Goal: Navigation & Orientation: Find specific page/section

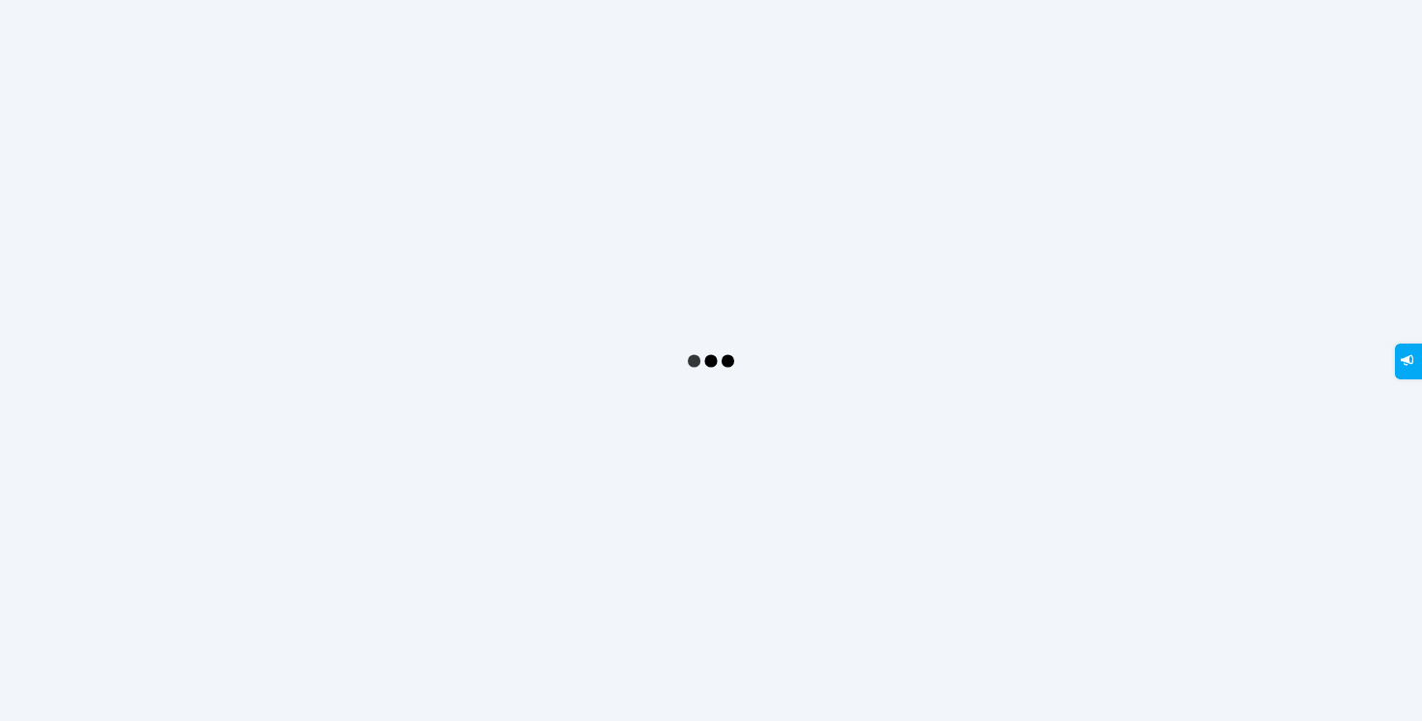
click at [712, 355] on img at bounding box center [711, 361] width 46 height 46
click at [711, 358] on img at bounding box center [711, 361] width 46 height 46
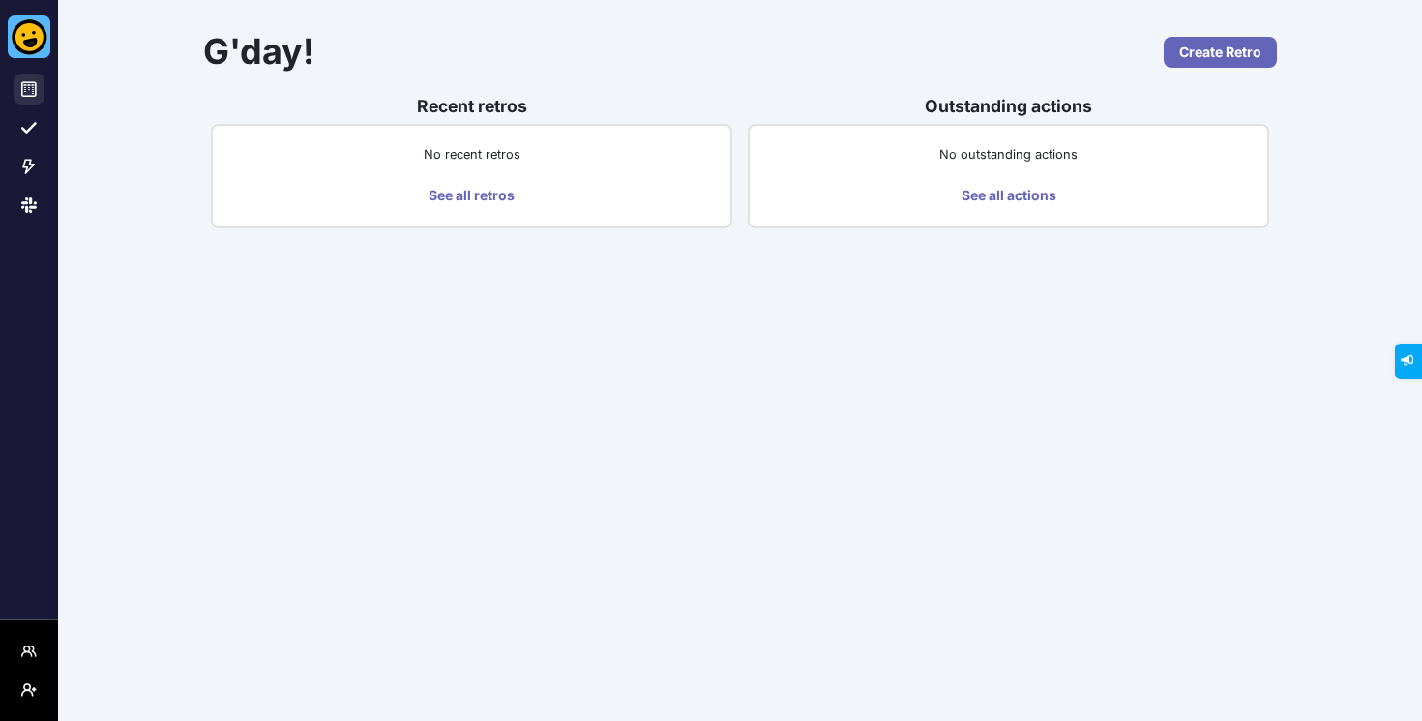
click at [31, 97] on button at bounding box center [29, 89] width 31 height 31
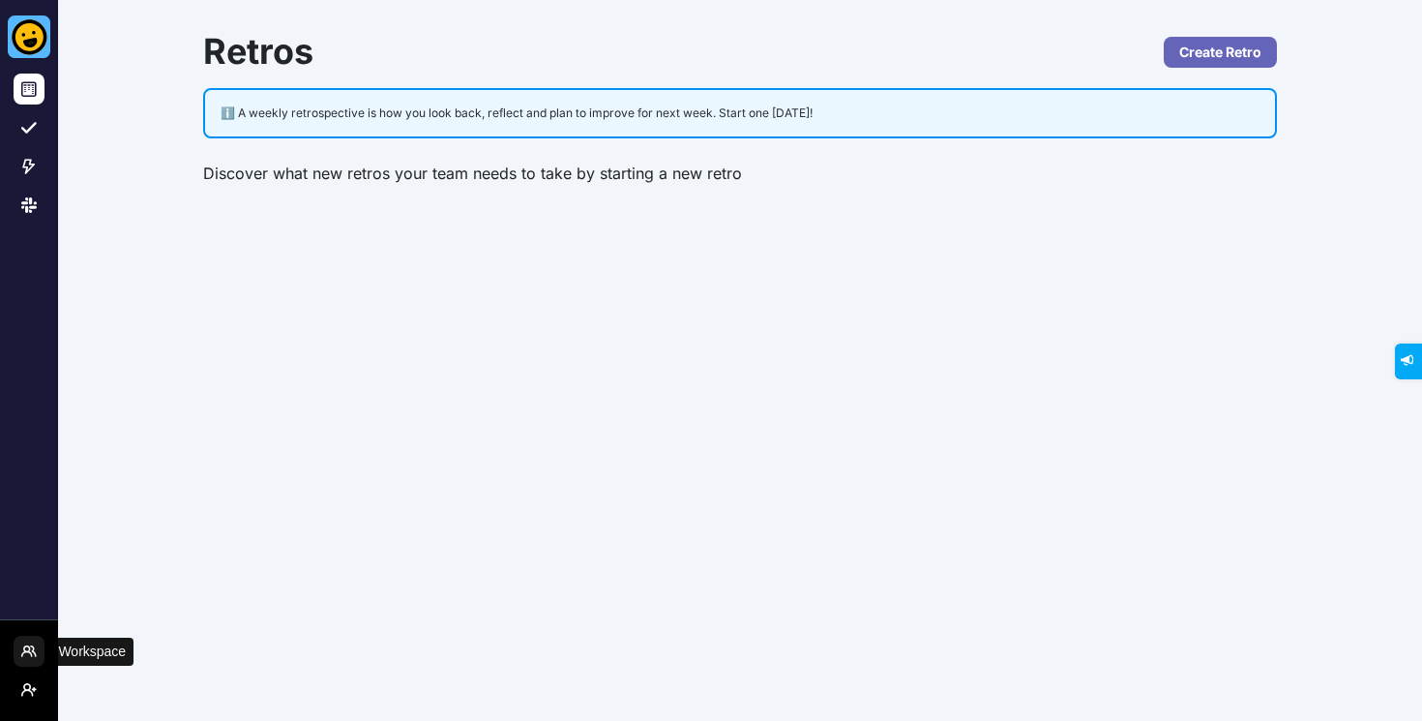
click at [38, 652] on button "Workspace Menu" at bounding box center [29, 651] width 31 height 31
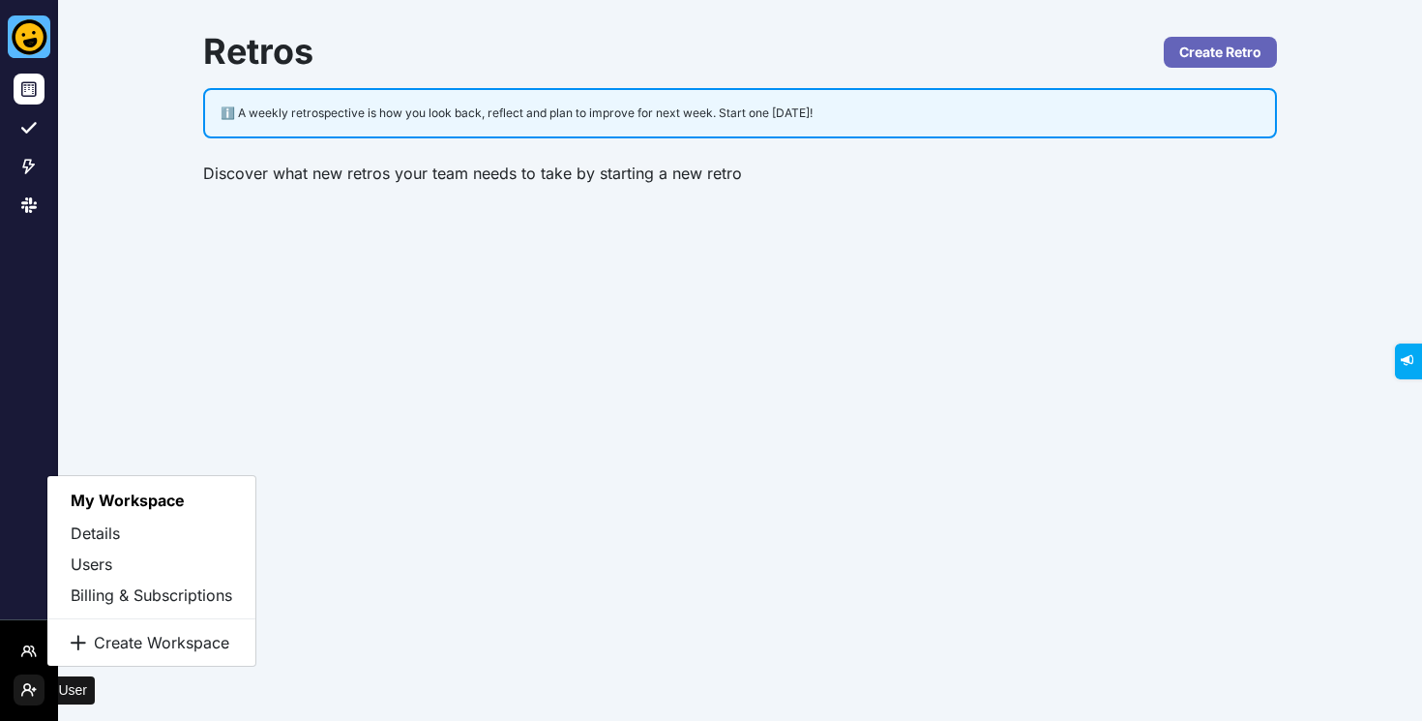
click at [32, 702] on span "User menu" at bounding box center [28, 704] width 15 height 15
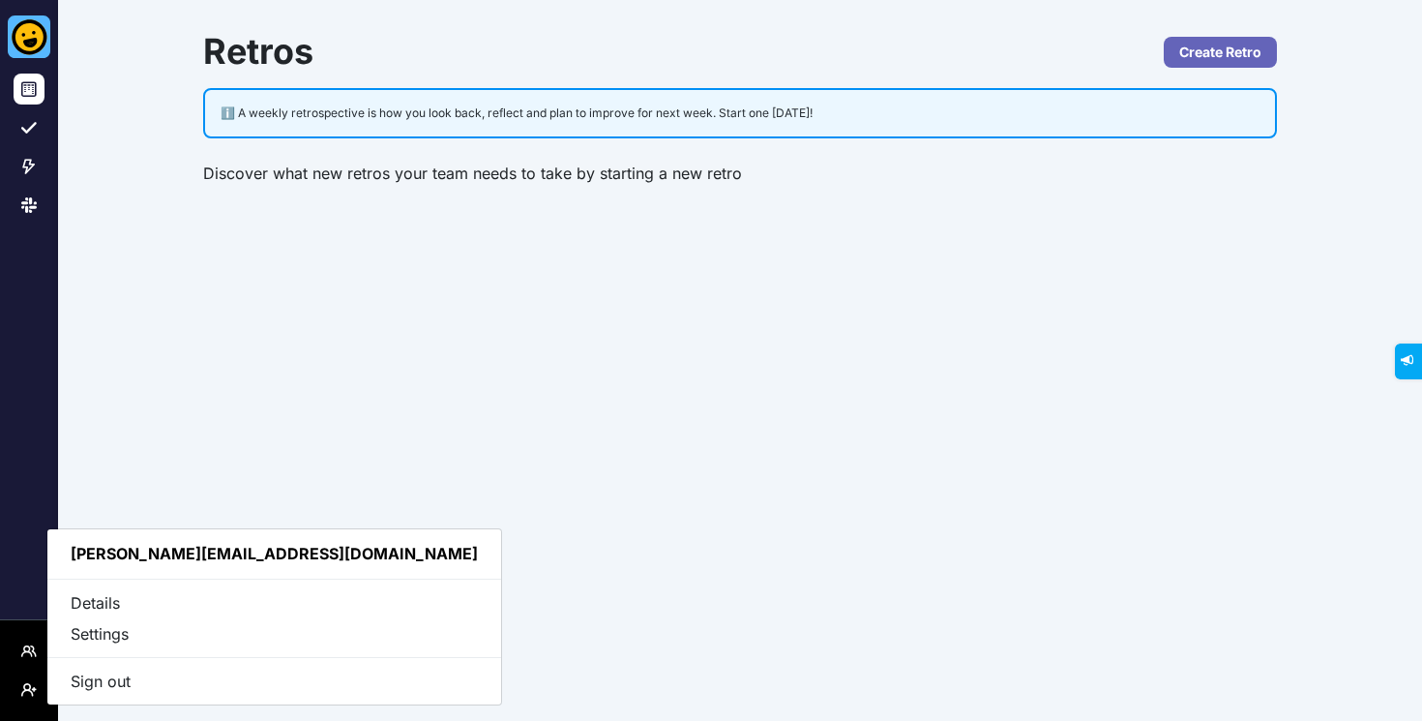
drag, startPoint x: 606, startPoint y: 605, endPoint x: 547, endPoint y: 604, distance: 58.0
click at [605, 605] on div "Retros Create Retro ℹ️ A weekly retrospective is how you look back, reflect and…" at bounding box center [740, 360] width 1364 height 721
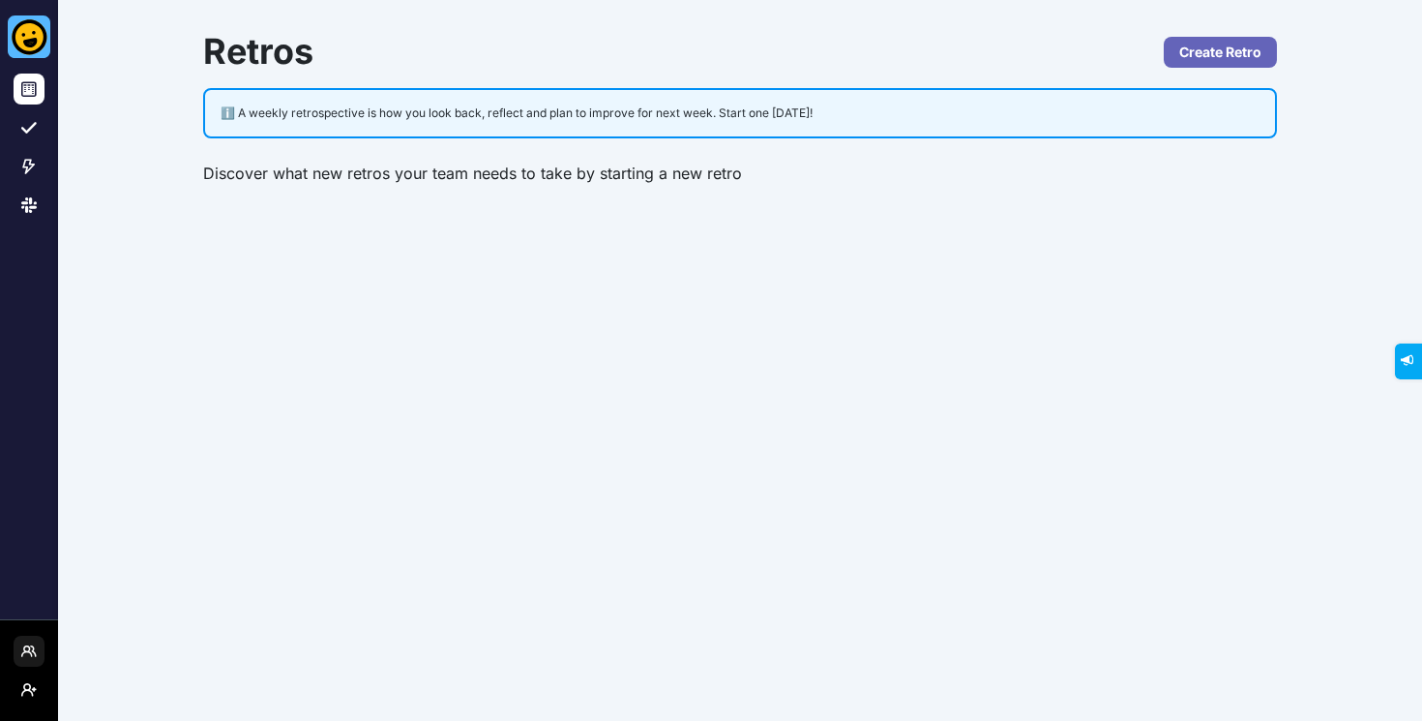
click at [33, 648] on icon "Workspace Menu" at bounding box center [28, 650] width 15 height 15
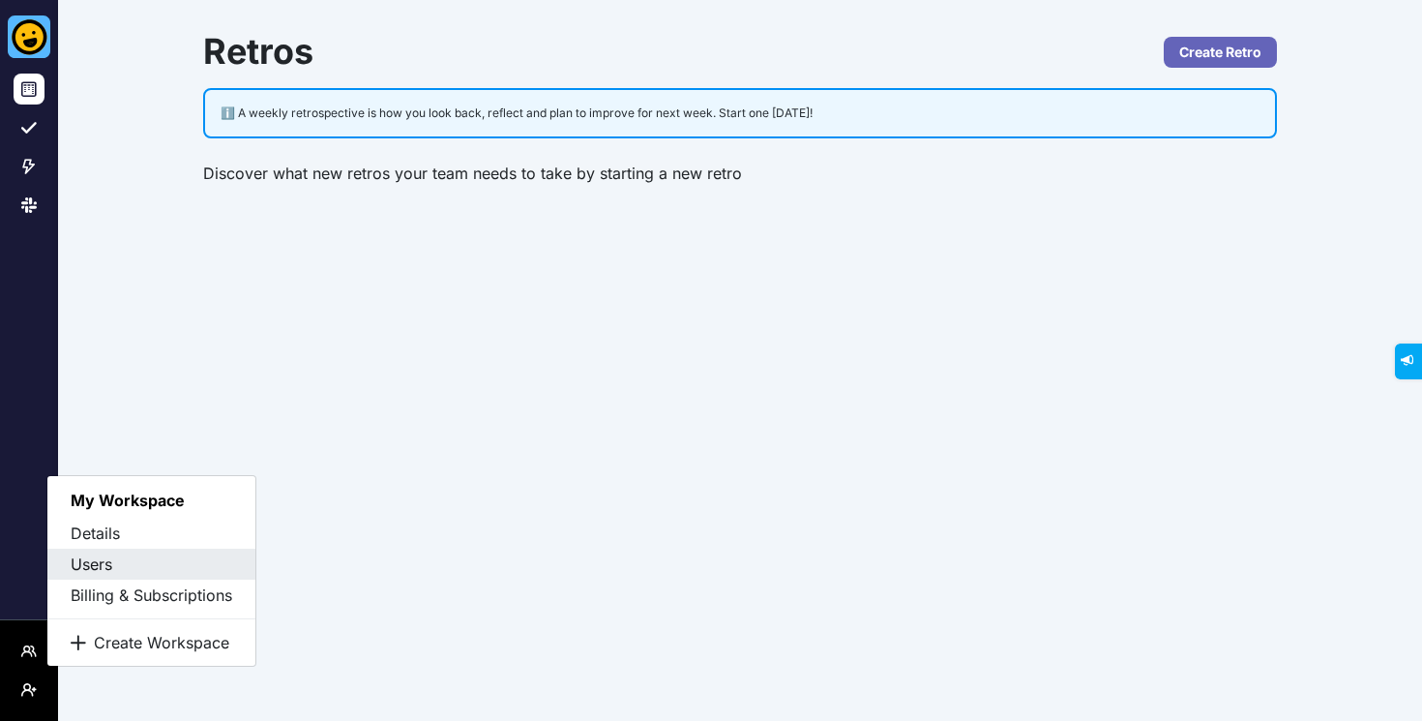
click at [121, 565] on button "Users" at bounding box center [151, 563] width 208 height 31
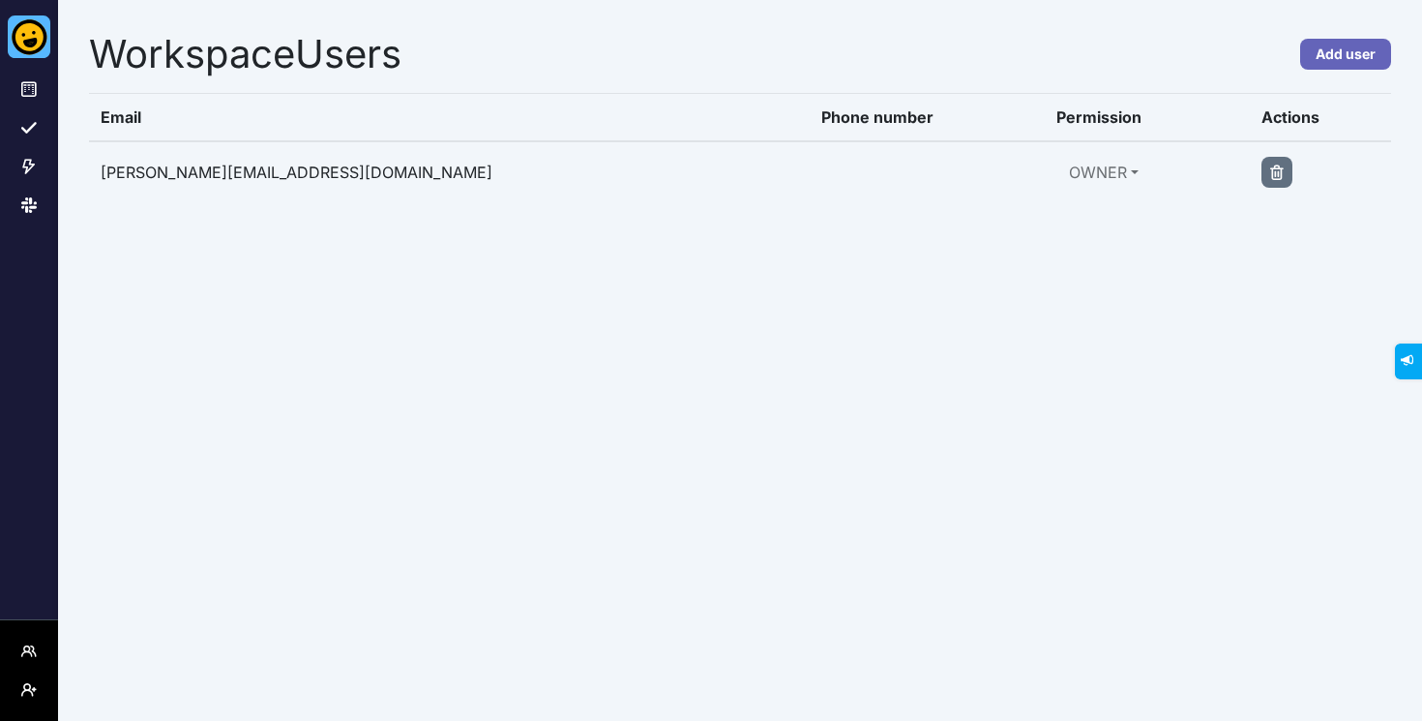
click at [681, 375] on div "Workspace Users Add user Email Phone number Permission Actions s.jarvie@wisr.co…" at bounding box center [740, 360] width 1364 height 721
